Goal: Check status

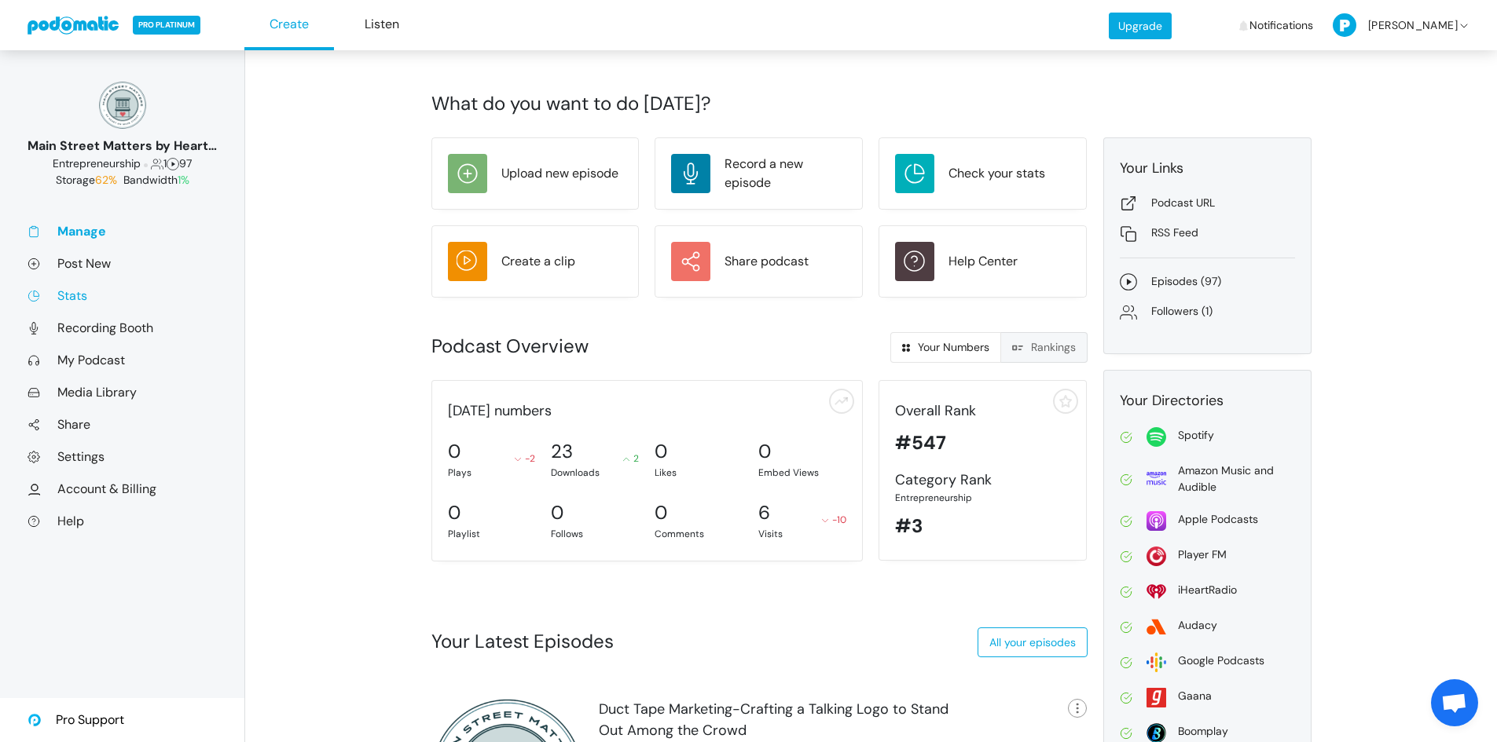
click at [68, 299] on link "Stats" at bounding box center [121, 296] width 189 height 16
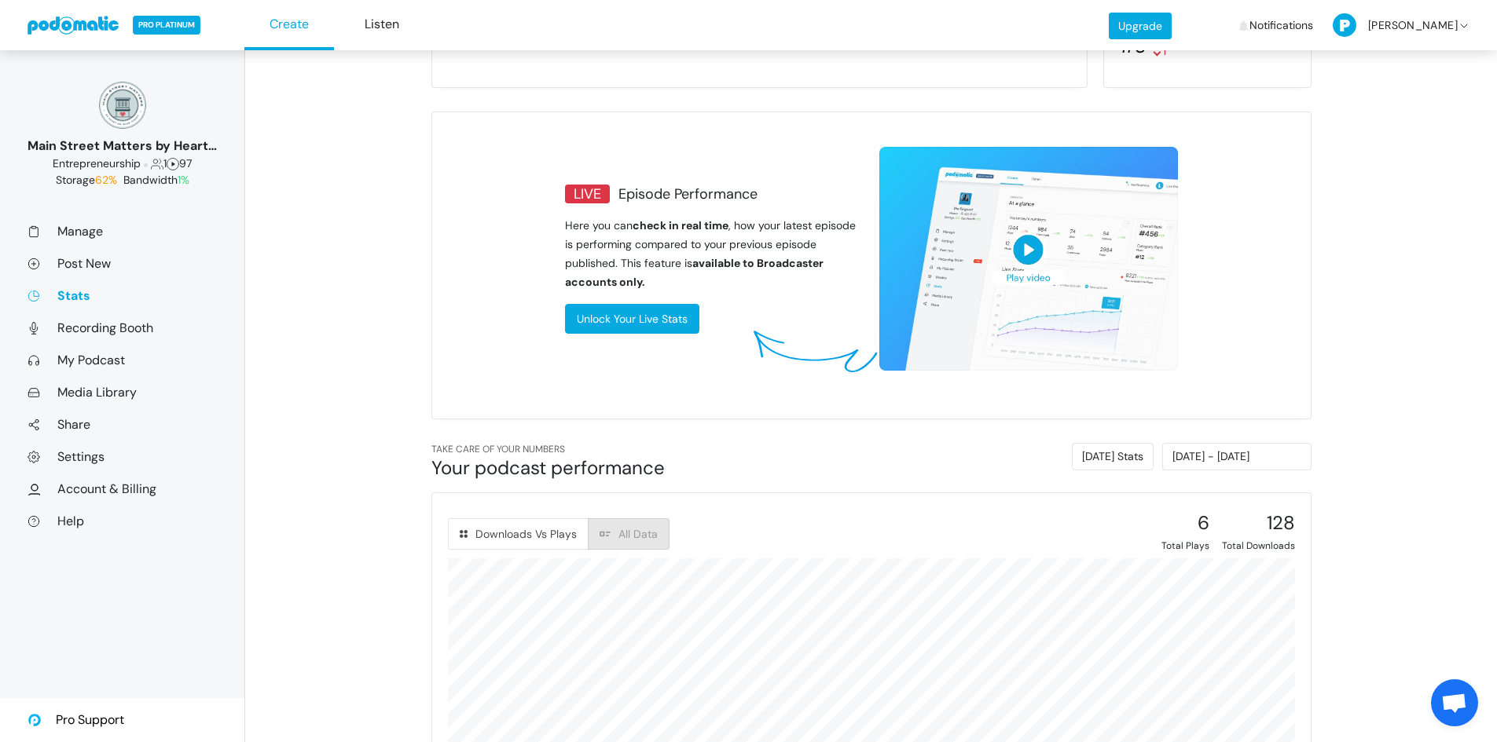
scroll to position [373, 0]
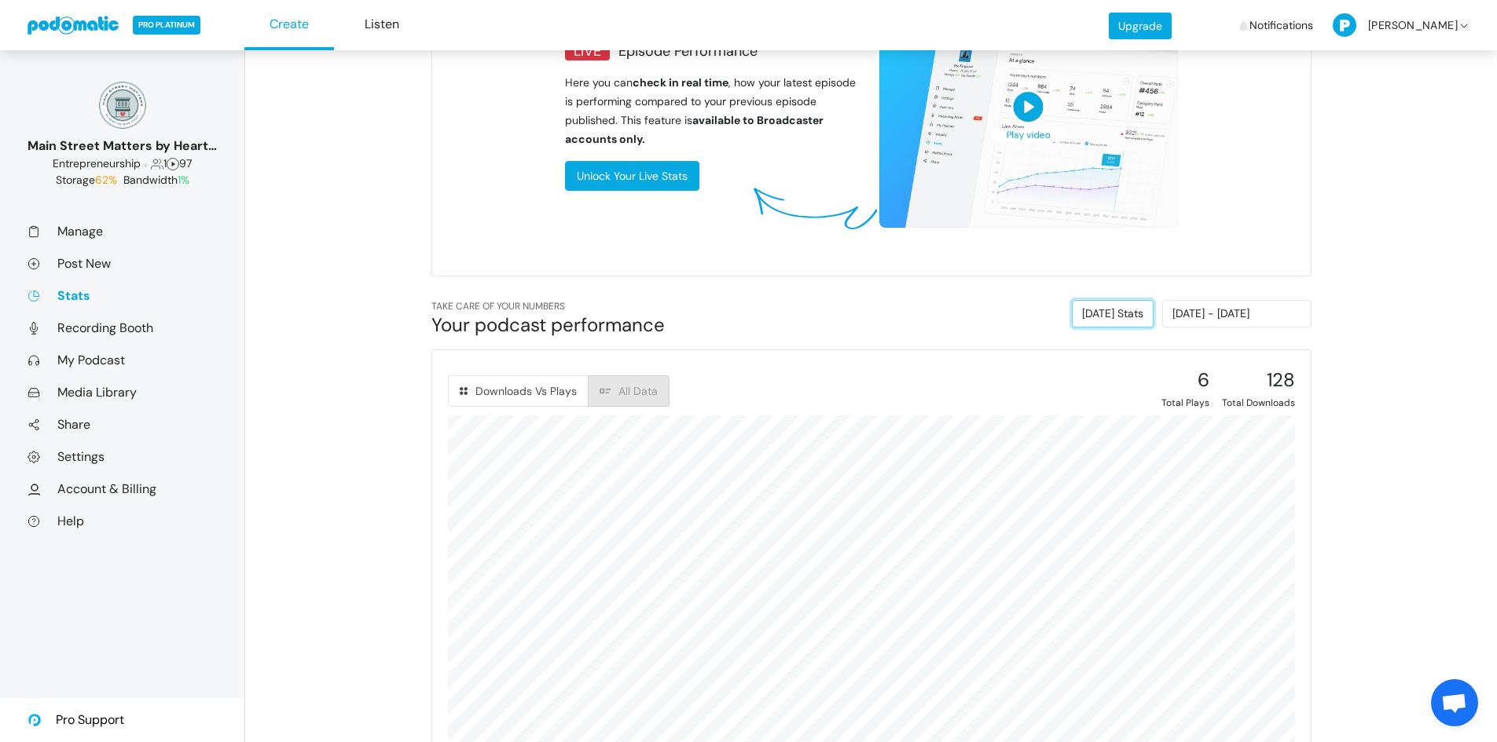
click at [1128, 313] on button "Today's Stats" at bounding box center [1113, 313] width 82 height 27
type input "09/02/2025 - 09/02/2025"
click at [1196, 312] on input "09/02/2025 - 09/02/2025" at bounding box center [1236, 313] width 149 height 27
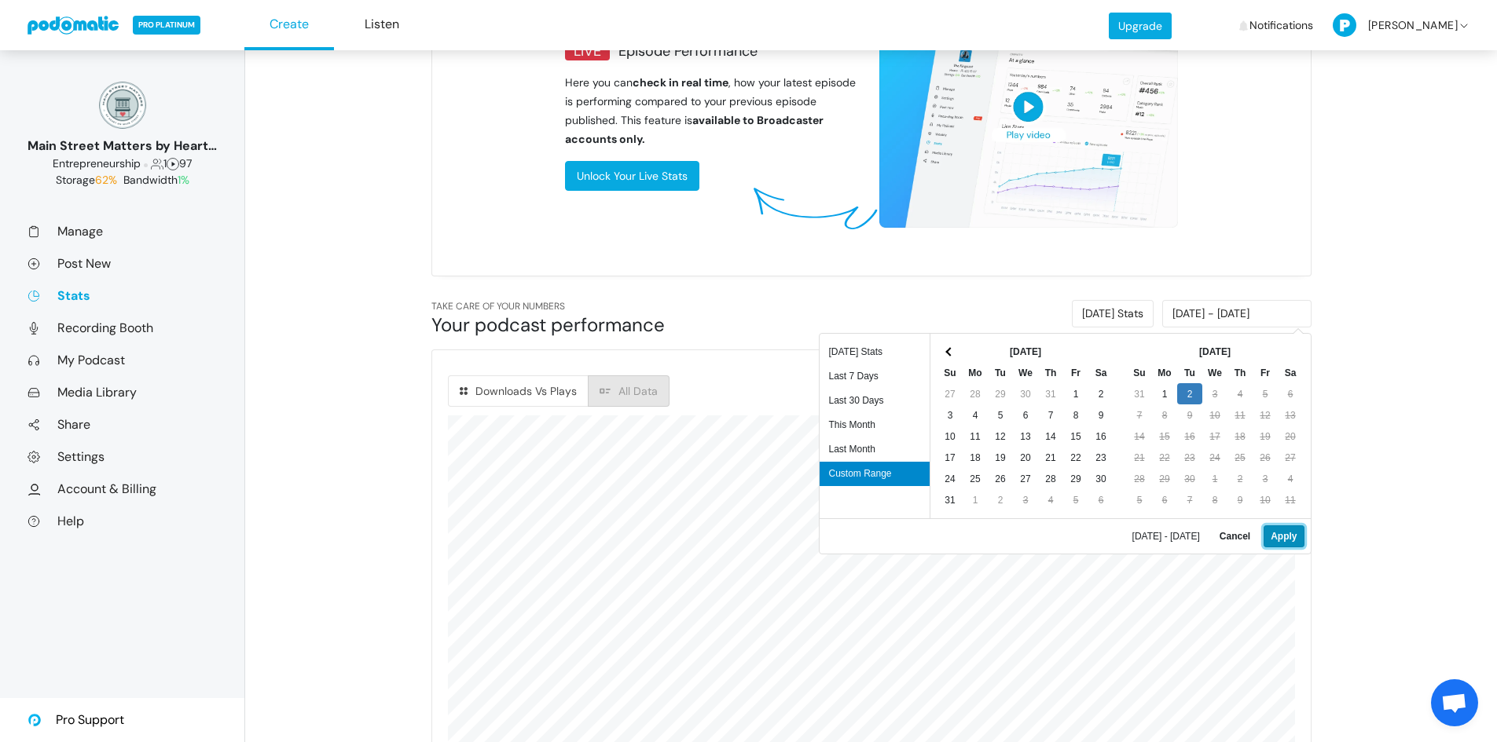
click at [1292, 529] on button "Apply" at bounding box center [1283, 537] width 40 height 22
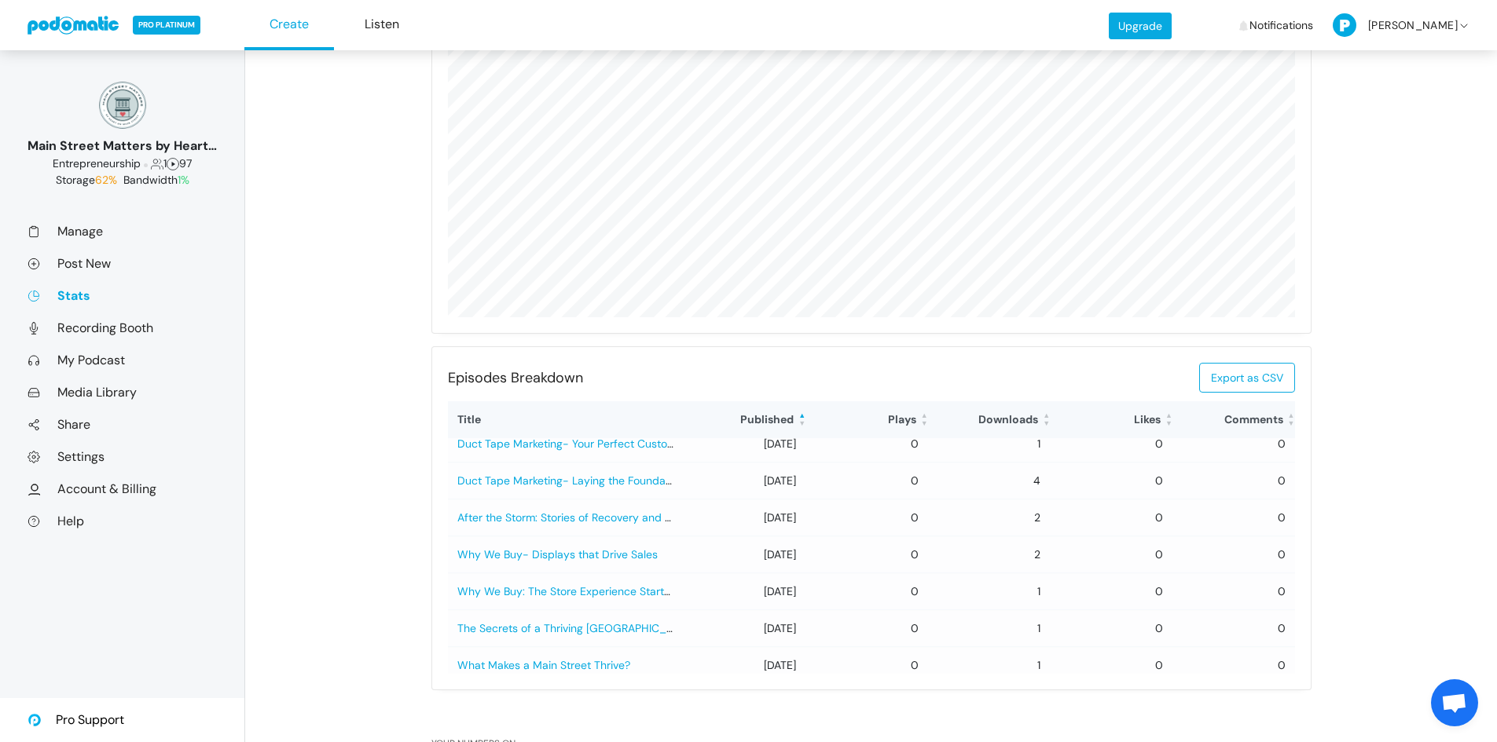
scroll to position [0, 0]
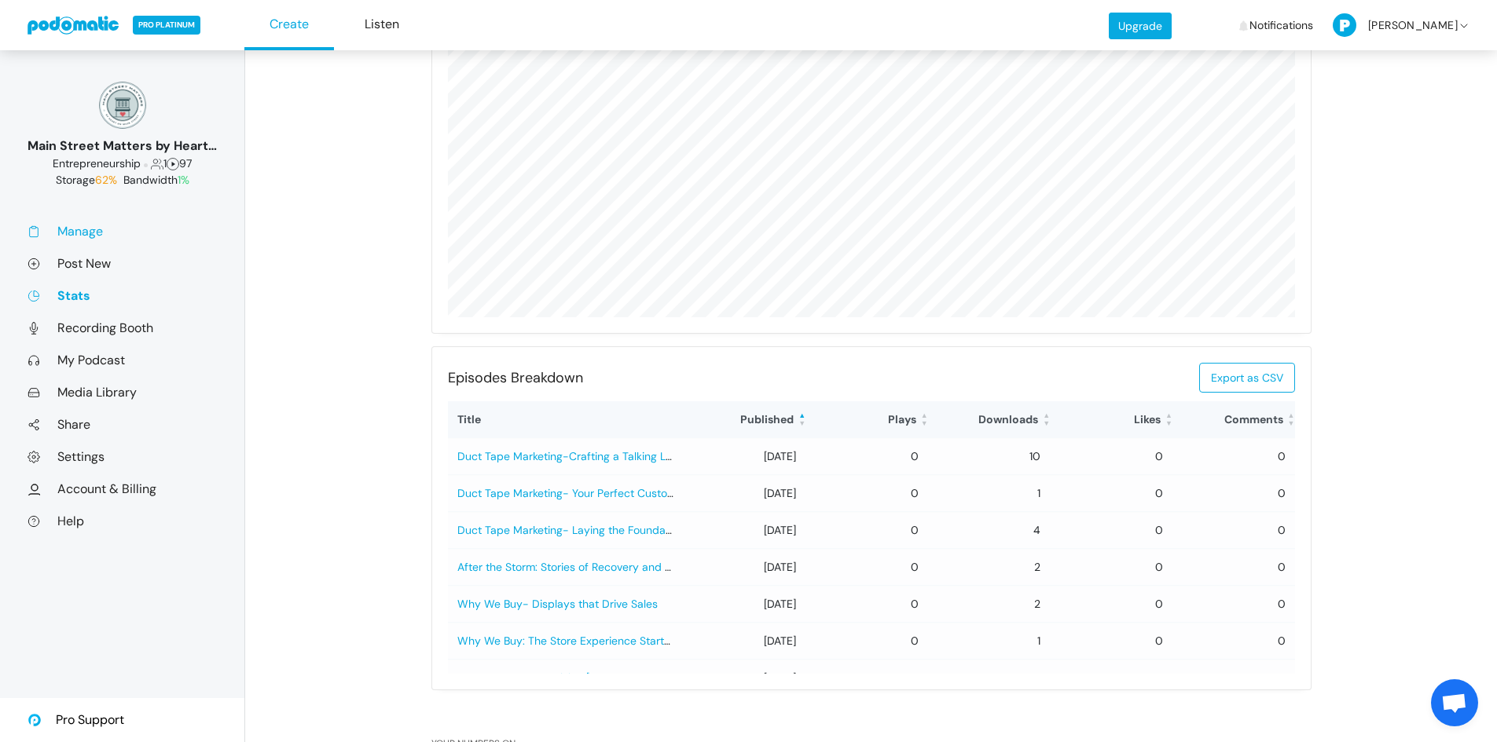
click at [91, 225] on link "Manage" at bounding box center [121, 231] width 189 height 16
